Goal: Task Accomplishment & Management: Manage account settings

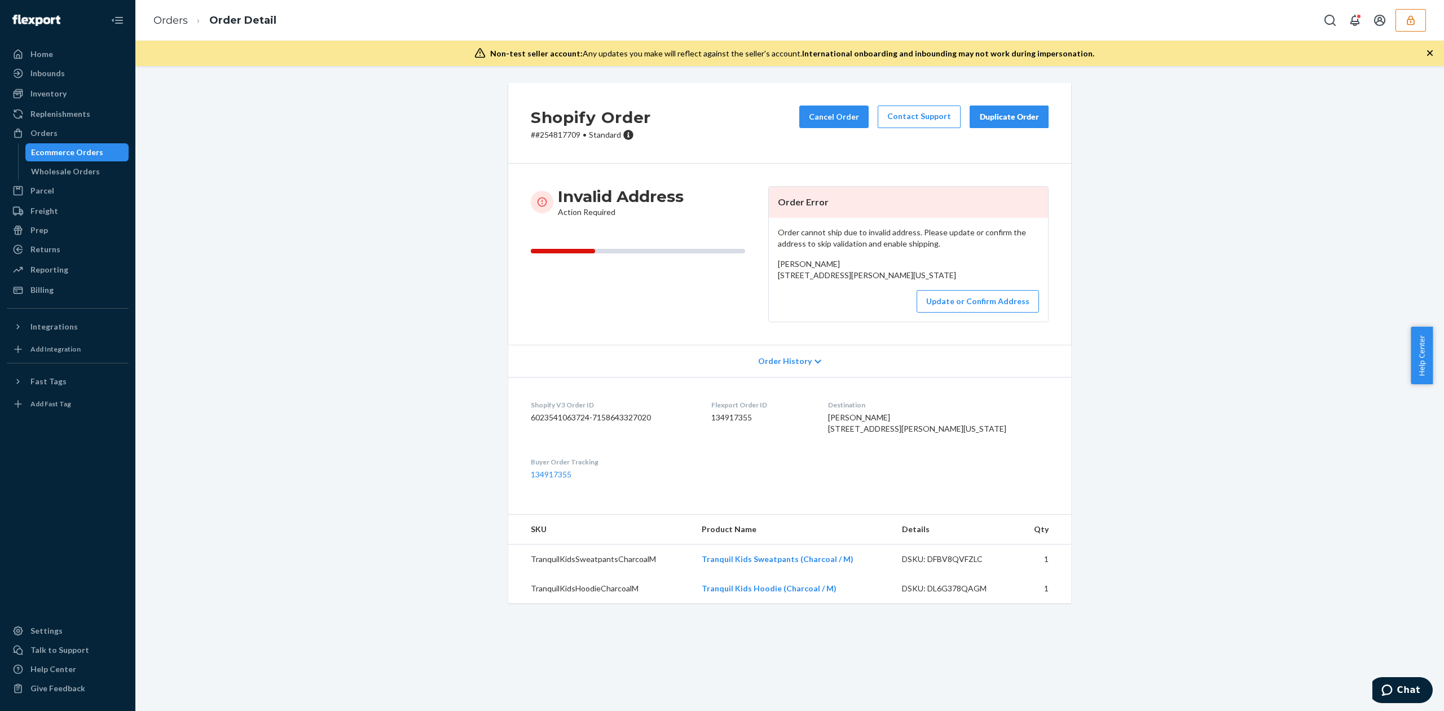
drag, startPoint x: 772, startPoint y: 276, endPoint x: 876, endPoint y: 285, distance: 104.7
click at [876, 285] on div "Order cannot ship due to invalid address. Please update or confirm the address …" at bounding box center [908, 270] width 279 height 104
copy span "2880 W County Road 250 S North Judson, Indiana 46366"
click at [786, 261] on span "Jenna Lane 2880 W County Road 250 S North Judson, Indiana 46366 US" at bounding box center [867, 269] width 178 height 21
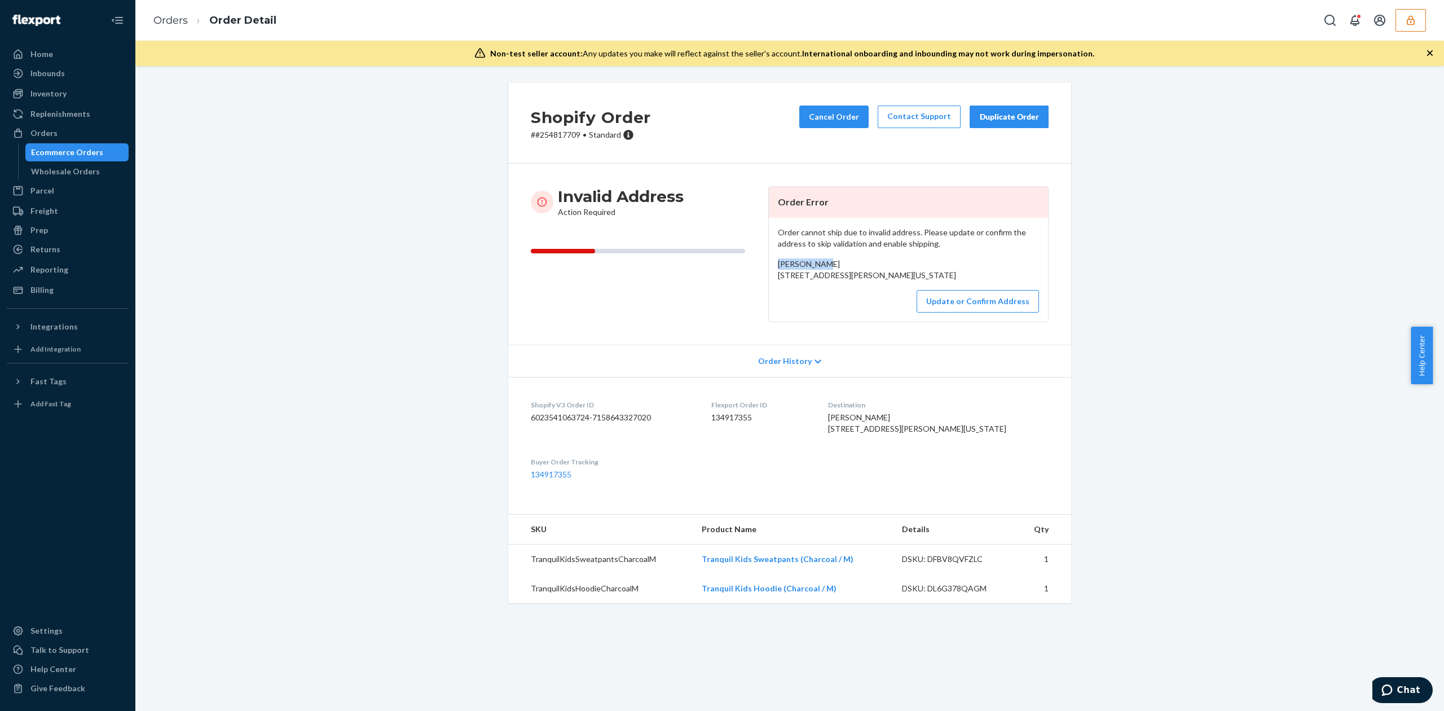
click at [786, 261] on span "Jenna Lane 2880 W County Road 250 S North Judson, Indiana 46366 US" at bounding box center [867, 269] width 178 height 21
copy span "Jenna Lane"
click at [1009, 313] on button "Update or Confirm Address" at bounding box center [978, 301] width 122 height 23
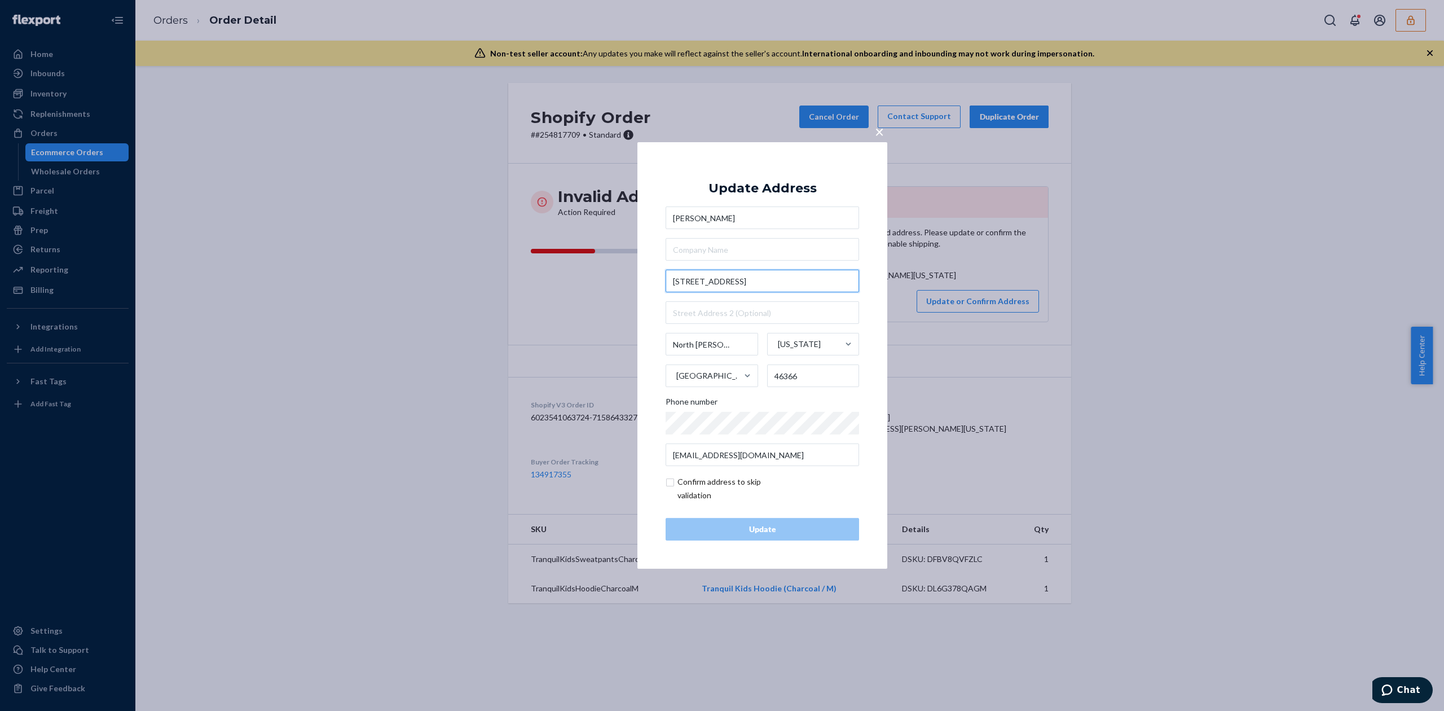
click at [718, 274] on input "2880 W County Road 250 S" at bounding box center [762, 281] width 193 height 23
paste input "text"
type input "2880 W 250 S"
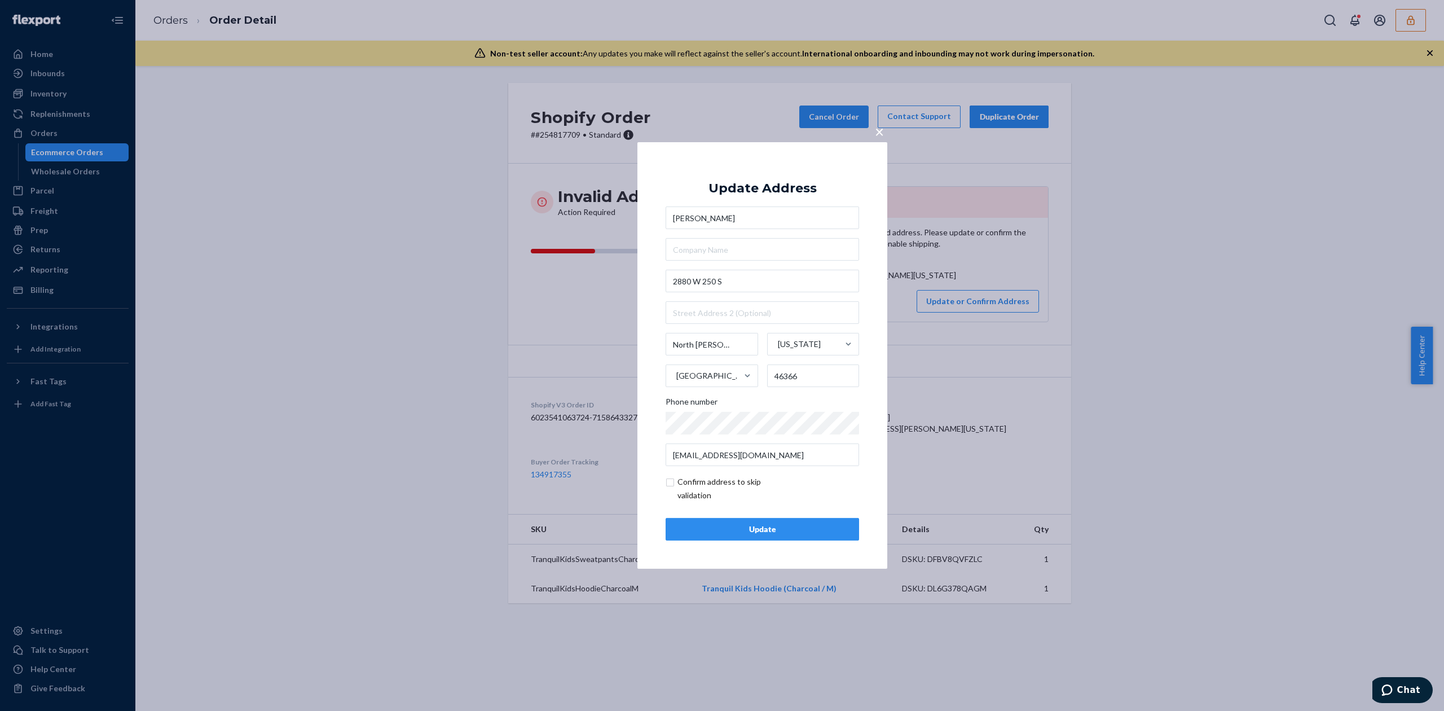
click at [817, 188] on div "Update Address Jenna Lane 2880 W 250 S North Judson Indiana United States 46366…" at bounding box center [762, 355] width 193 height 370
click at [704, 480] on input "checkbox" at bounding box center [731, 488] width 131 height 27
checkbox input "true"
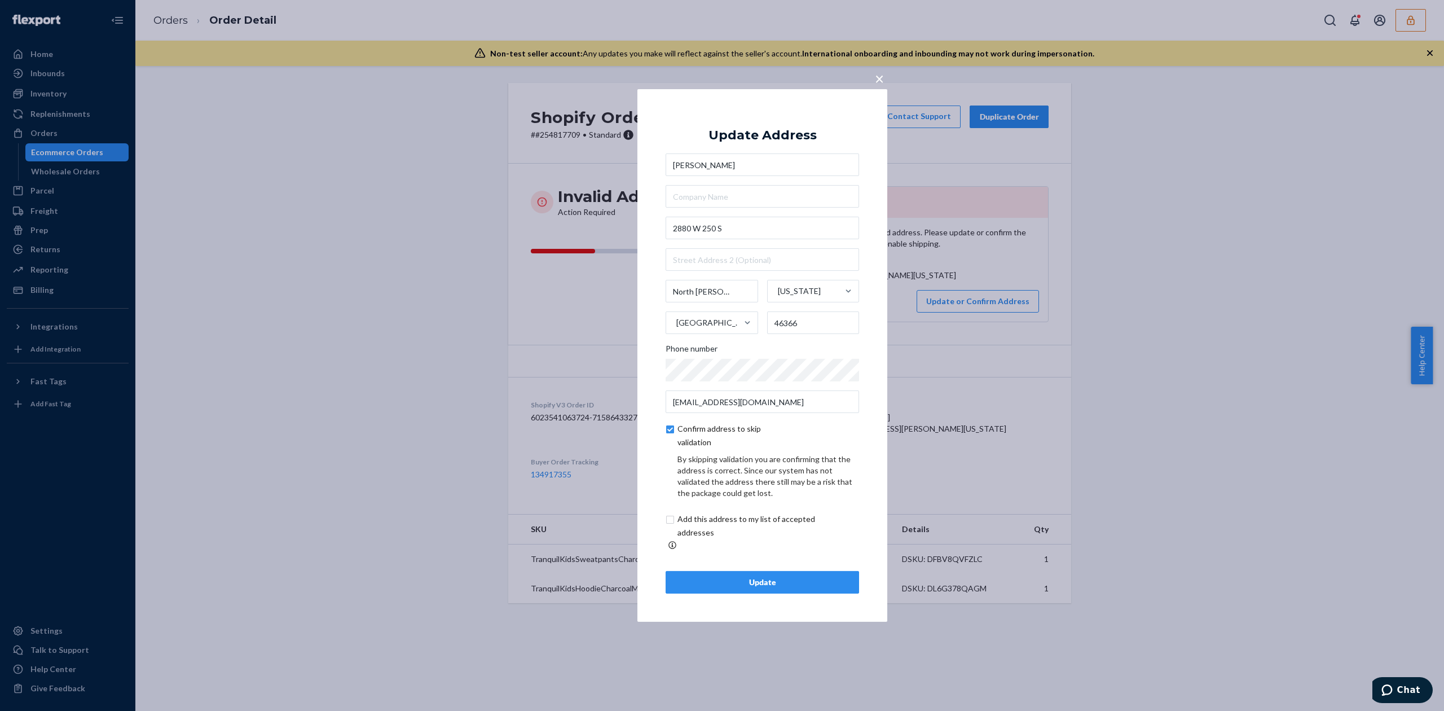
click at [766, 577] on div "Update" at bounding box center [762, 582] width 174 height 11
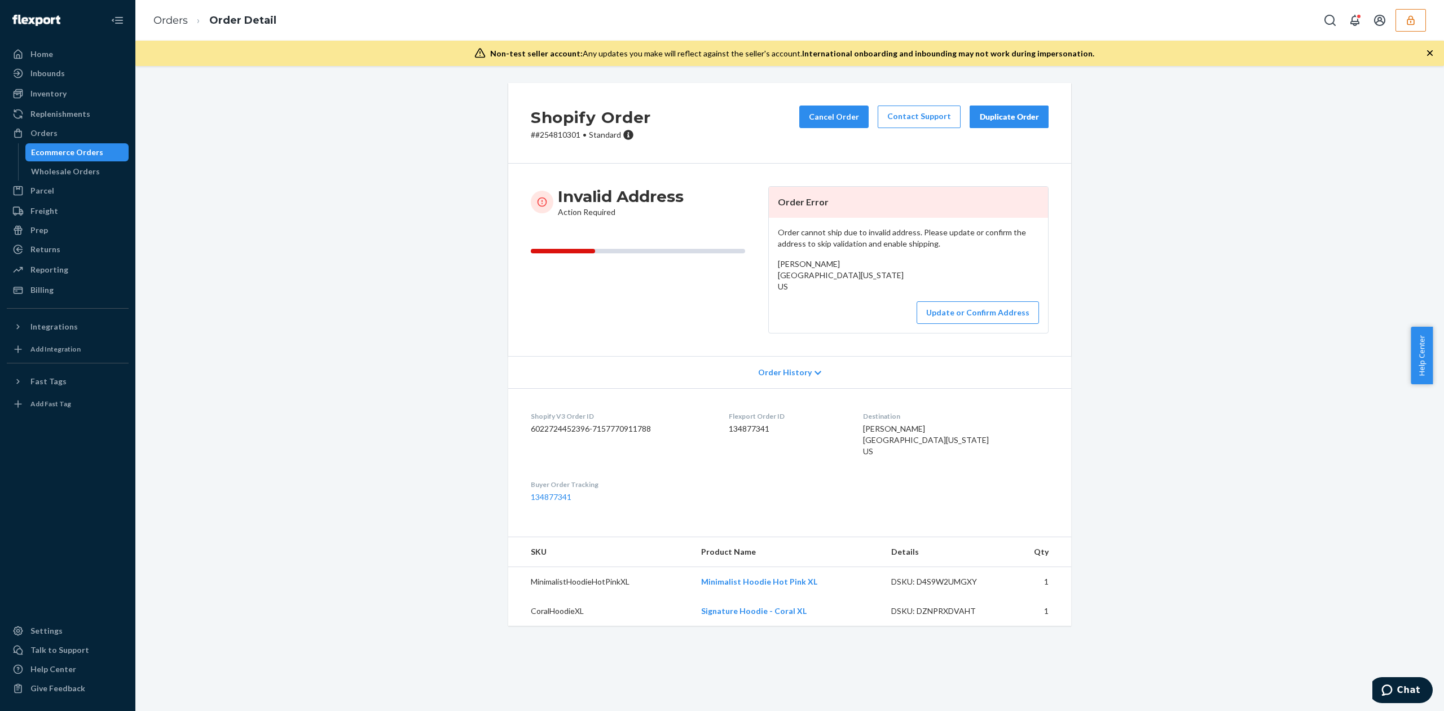
click at [808, 265] on span "[PERSON_NAME] [GEOGRAPHIC_DATA][US_STATE] US" at bounding box center [841, 275] width 126 height 32
copy span "[PERSON_NAME]"
